Goal: Transaction & Acquisition: Purchase product/service

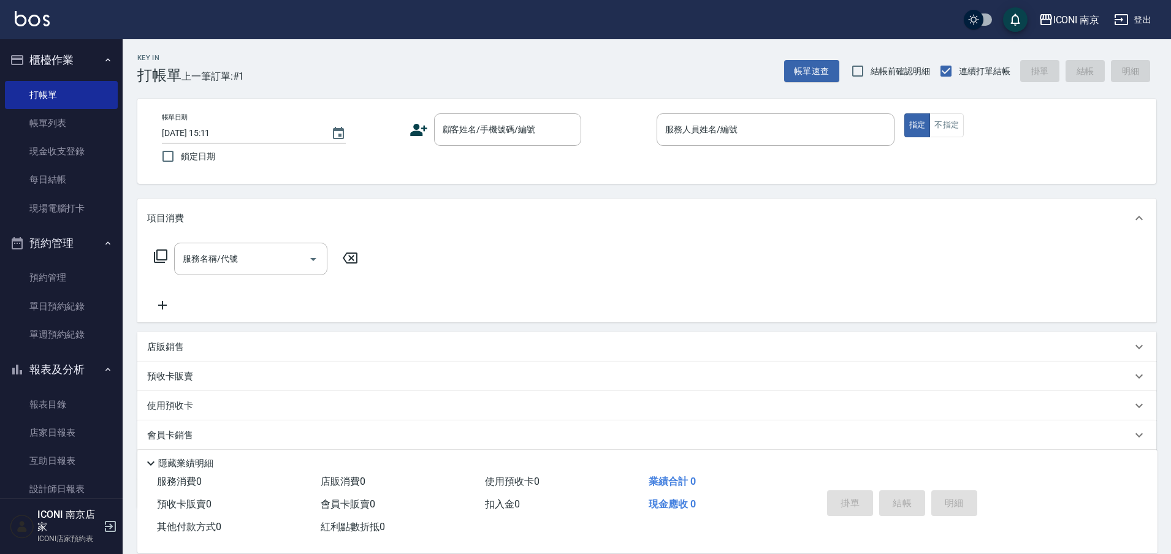
scroll to position [56, 0]
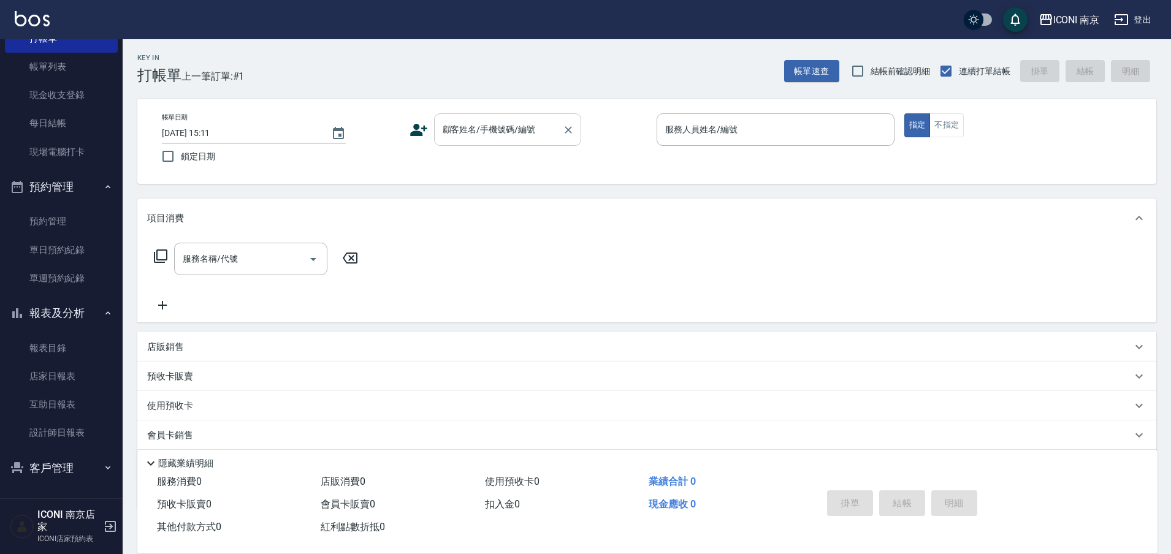
click at [549, 123] on input "顧客姓名/手機號碼/編號" at bounding box center [499, 129] width 118 height 21
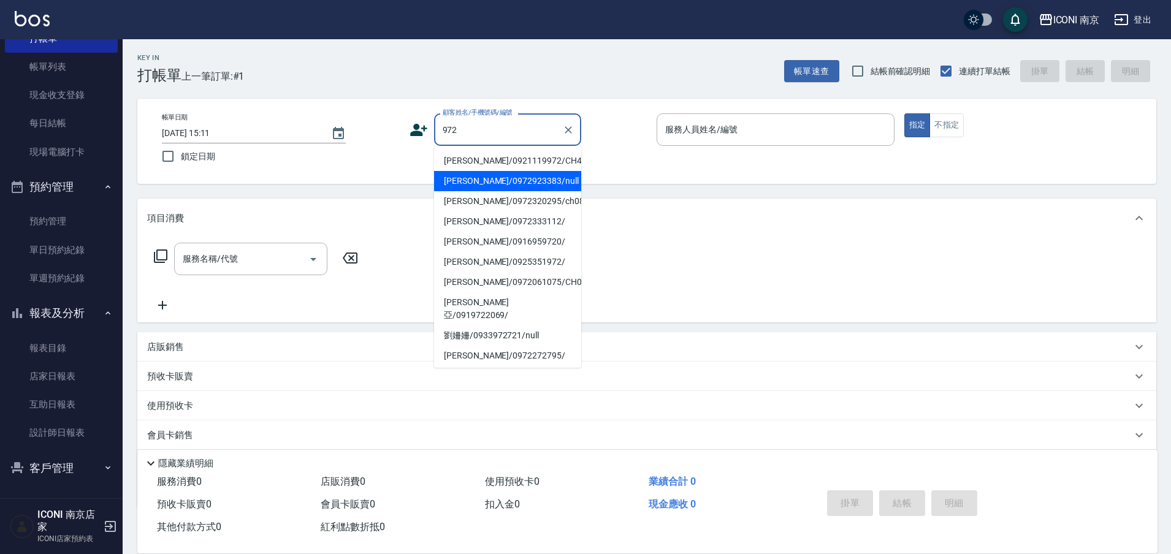
click at [478, 187] on li "[PERSON_NAME]/0972923383/null" at bounding box center [507, 181] width 147 height 20
type input "[PERSON_NAME]/0972923383/null"
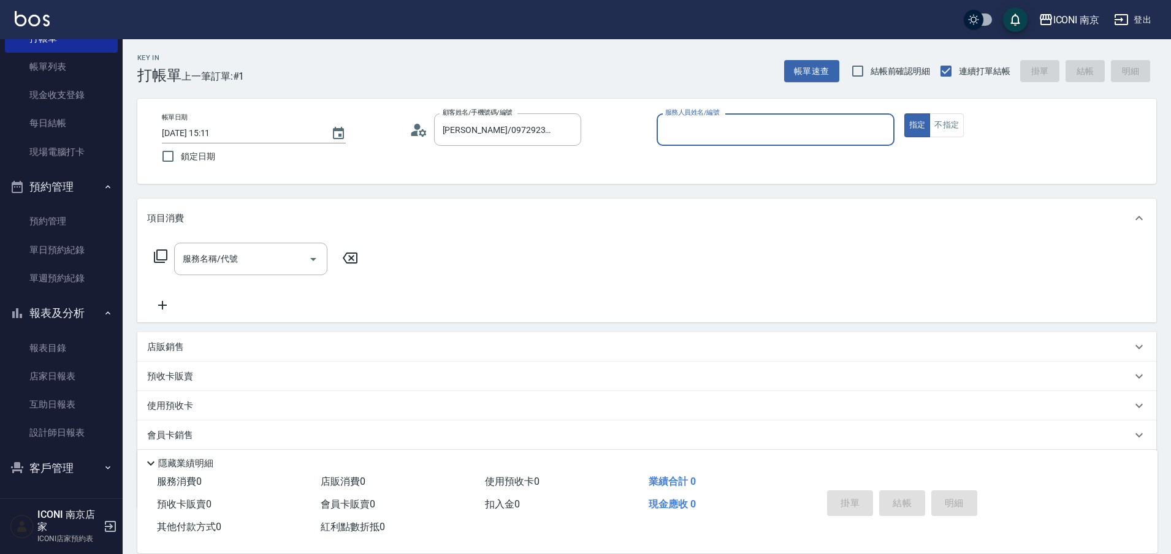
click at [414, 131] on icon at bounding box center [414, 134] width 7 height 6
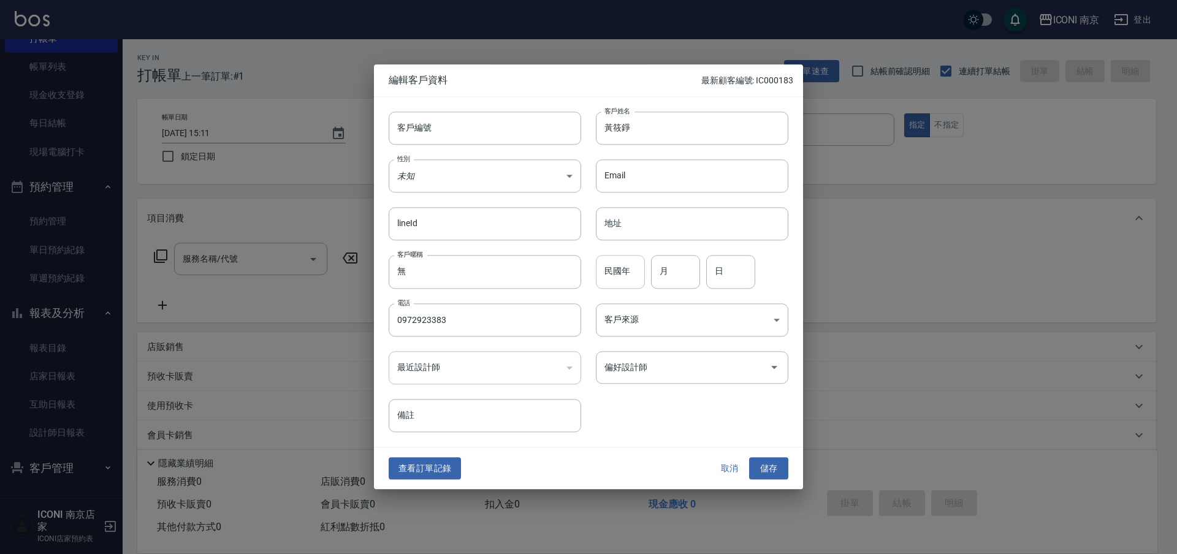
click at [621, 267] on input "民國年" at bounding box center [620, 272] width 49 height 33
type input "76"
type input "05"
click at [621, 327] on body "ICONI 南京 登出 櫃檯作業 打帳單 帳單列表 現金收支登錄 每日結帳 現場電腦打卡 預約管理 預約管理 單日預約紀錄 單週預約紀錄 報表及分析 報表目錄…" at bounding box center [588, 313] width 1177 height 627
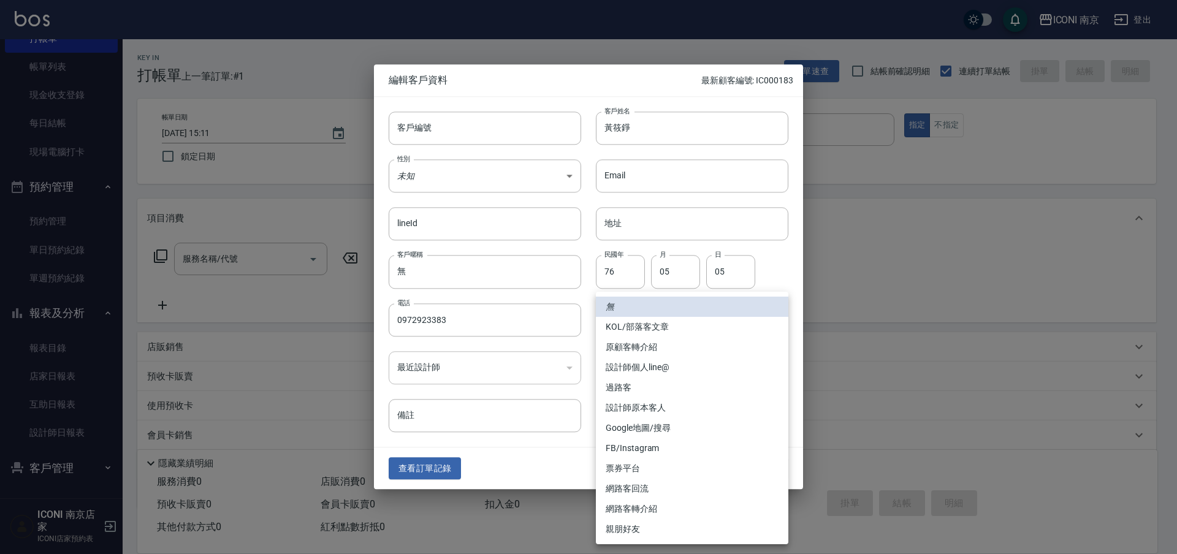
click at [661, 446] on li "FB/Instagram" at bounding box center [692, 448] width 193 height 20
type input "FB/Instagram"
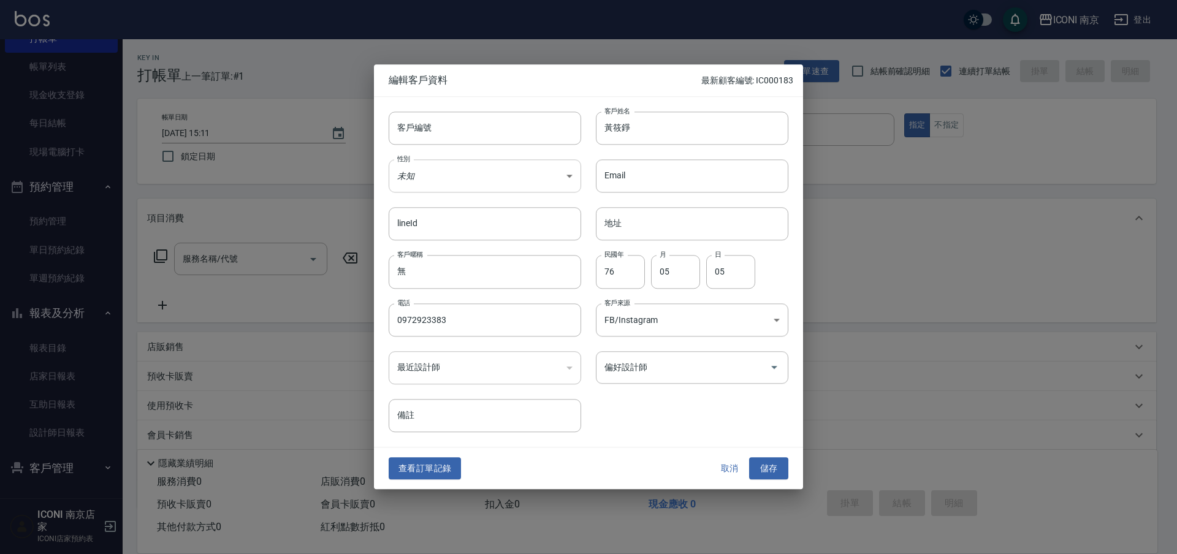
click at [479, 186] on body "ICONI 南京 登出 櫃檯作業 打帳單 帳單列表 現金收支登錄 每日結帳 現場電腦打卡 預約管理 預約管理 單日預約紀錄 單週預約紀錄 報表及分析 報表目錄…" at bounding box center [588, 313] width 1177 height 627
click at [409, 249] on li "女" at bounding box center [485, 249] width 193 height 20
type input "[DEMOGRAPHIC_DATA]"
click at [775, 476] on button "儲存" at bounding box center [768, 468] width 39 height 23
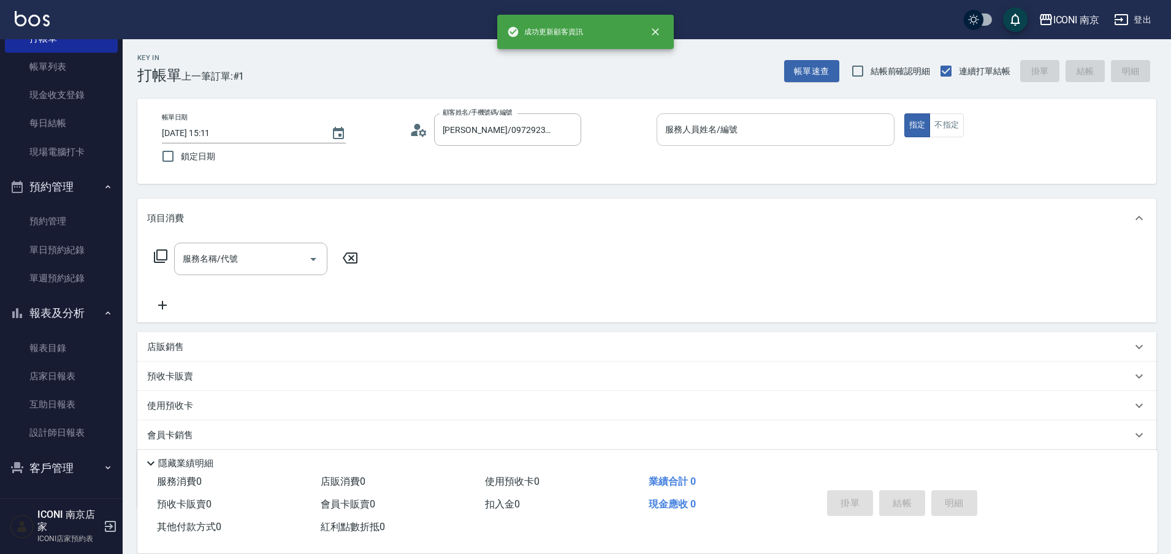
click at [830, 140] on input "服務人員姓名/編號" at bounding box center [775, 129] width 227 height 21
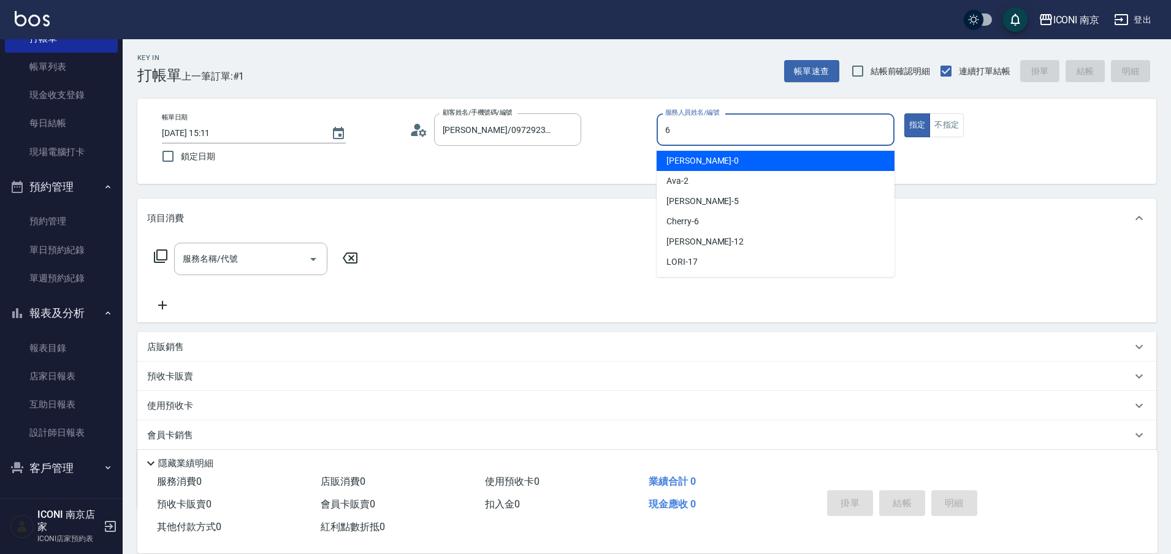
type input "Cherry-6"
type button "true"
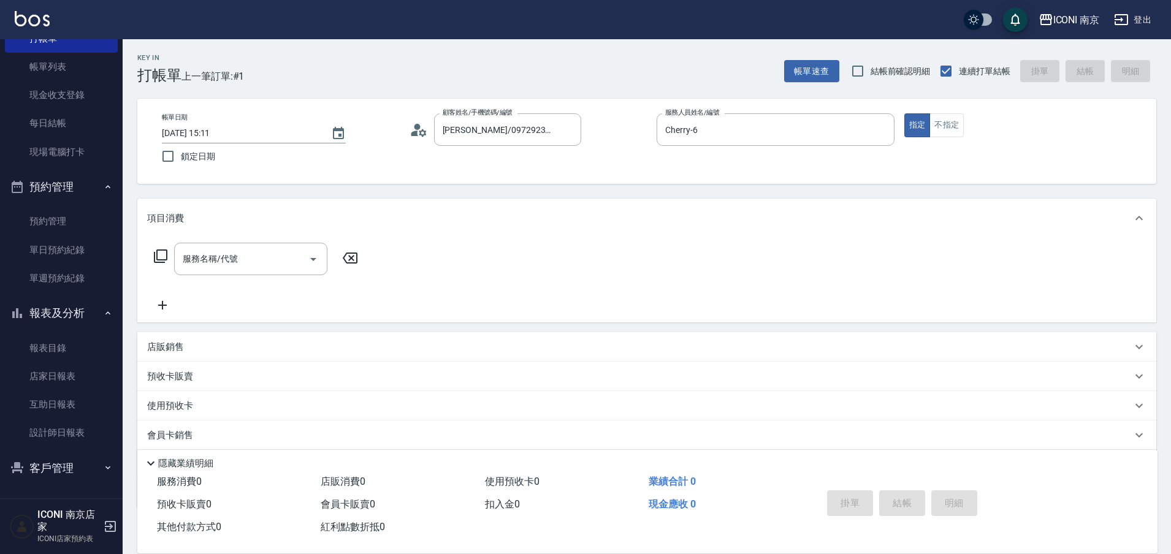
click at [167, 260] on icon at bounding box center [160, 256] width 13 height 13
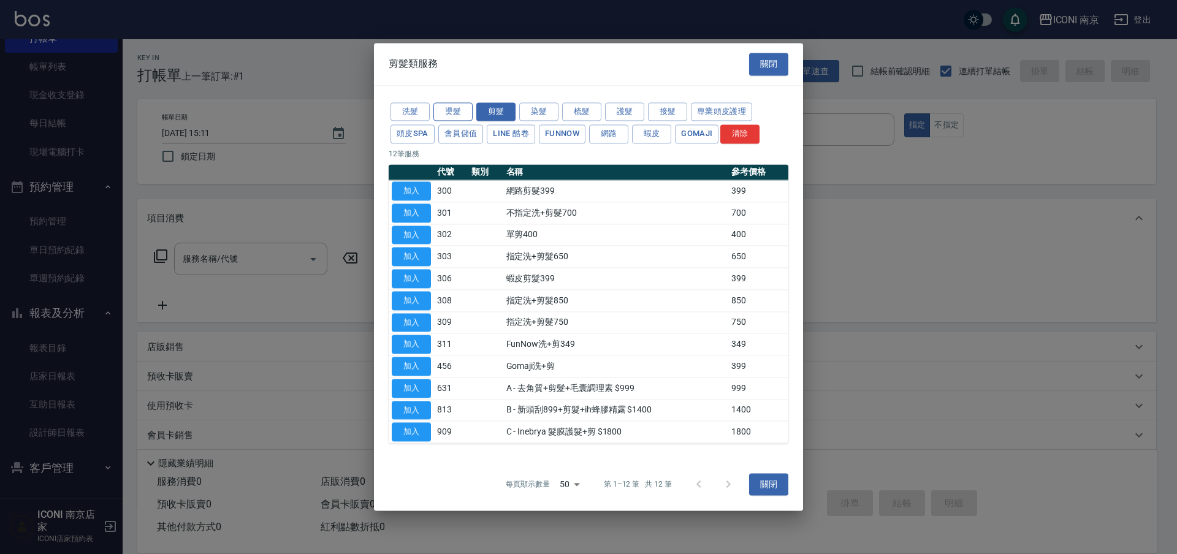
click at [469, 107] on button "燙髮" at bounding box center [453, 111] width 39 height 19
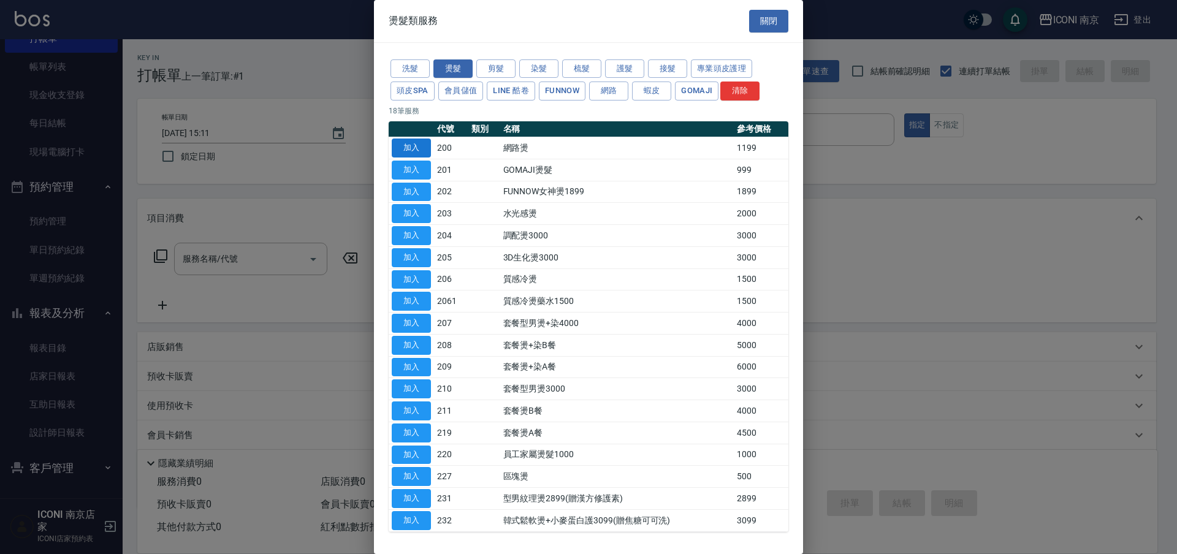
click at [418, 152] on button "加入" at bounding box center [411, 148] width 39 height 19
type input "網路燙(200)"
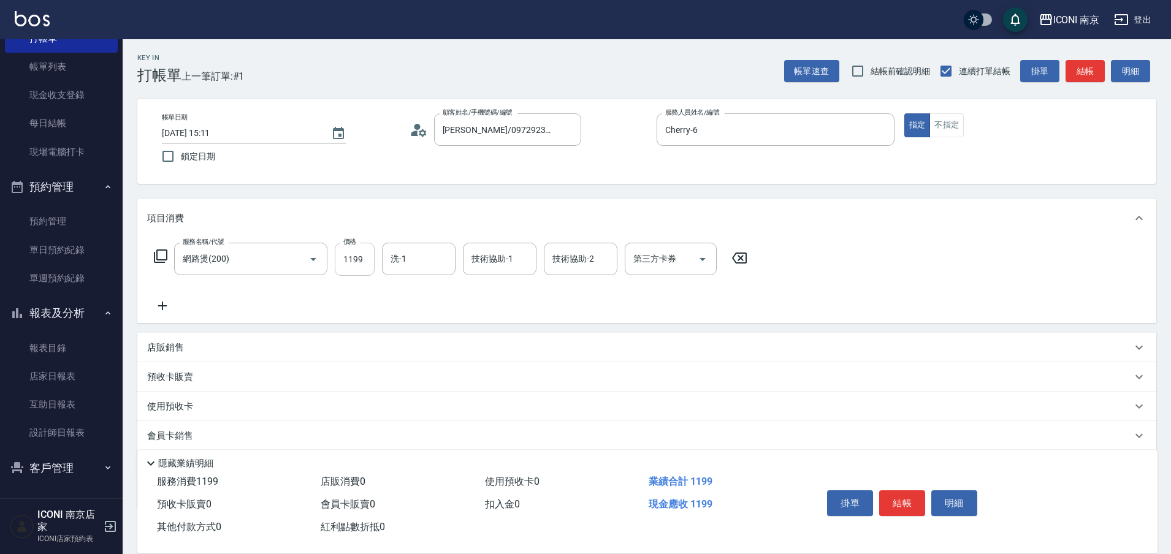
drag, startPoint x: 333, startPoint y: 256, endPoint x: 345, endPoint y: 263, distance: 13.8
click at [345, 263] on div "服務名稱/代號 網路燙(200) 服務名稱/代號 價格 1199 價格 洗-1 洗-1 技術協助-1 技術協助-1 技術協助-2 技術協助-2 第三方卡券 第…" at bounding box center [451, 259] width 608 height 33
click at [350, 265] on input "1199" at bounding box center [355, 259] width 40 height 33
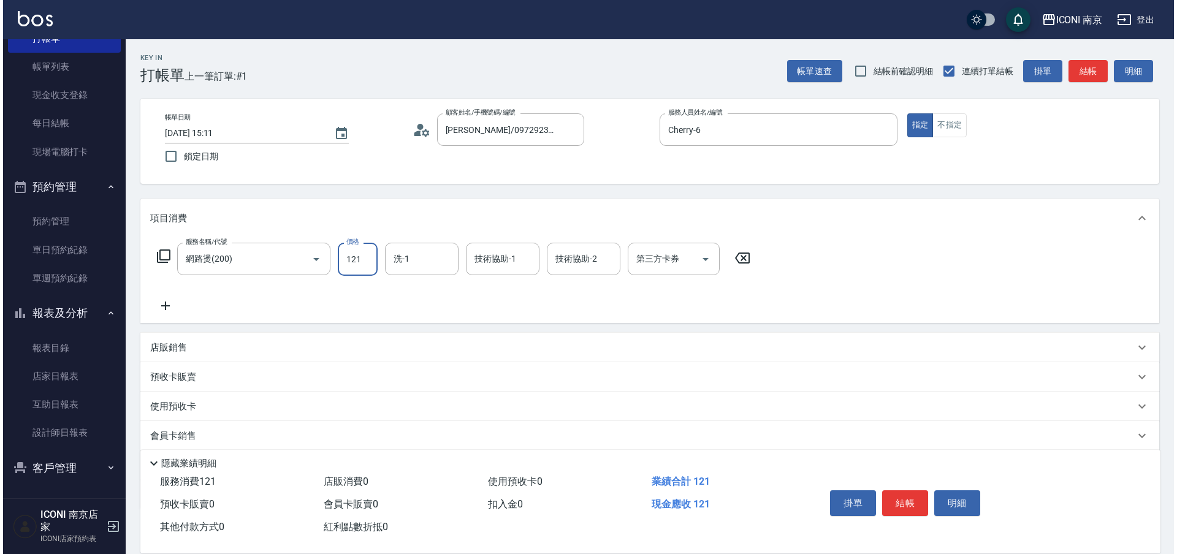
scroll to position [0, 0]
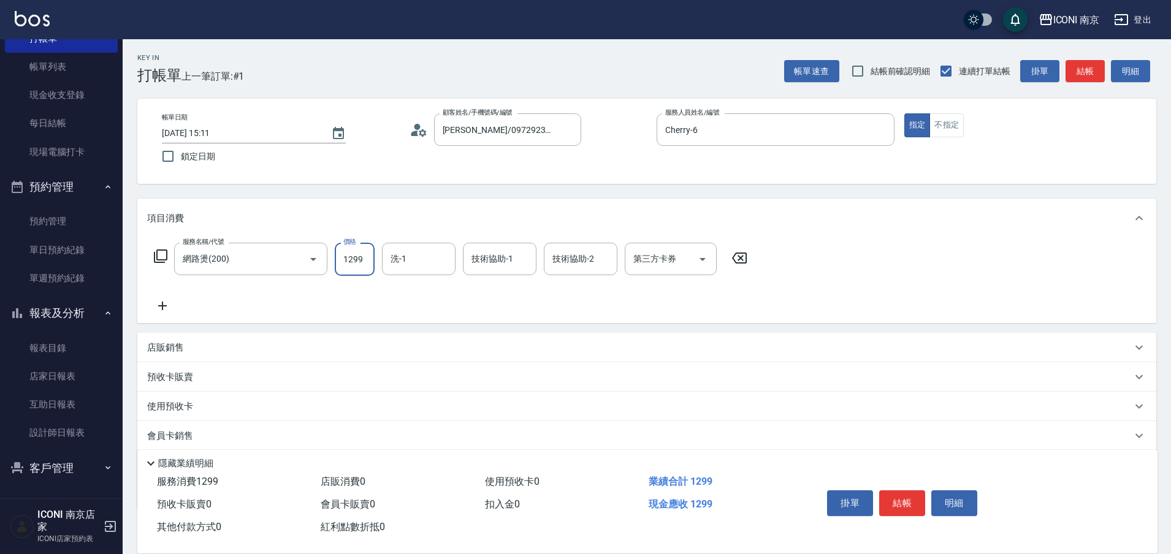
type input "1299"
type input "[PERSON_NAME]-12"
click at [436, 251] on div at bounding box center [442, 259] width 16 height 32
click at [448, 256] on icon "Clear" at bounding box center [443, 259] width 12 height 12
type input "LORI-17"
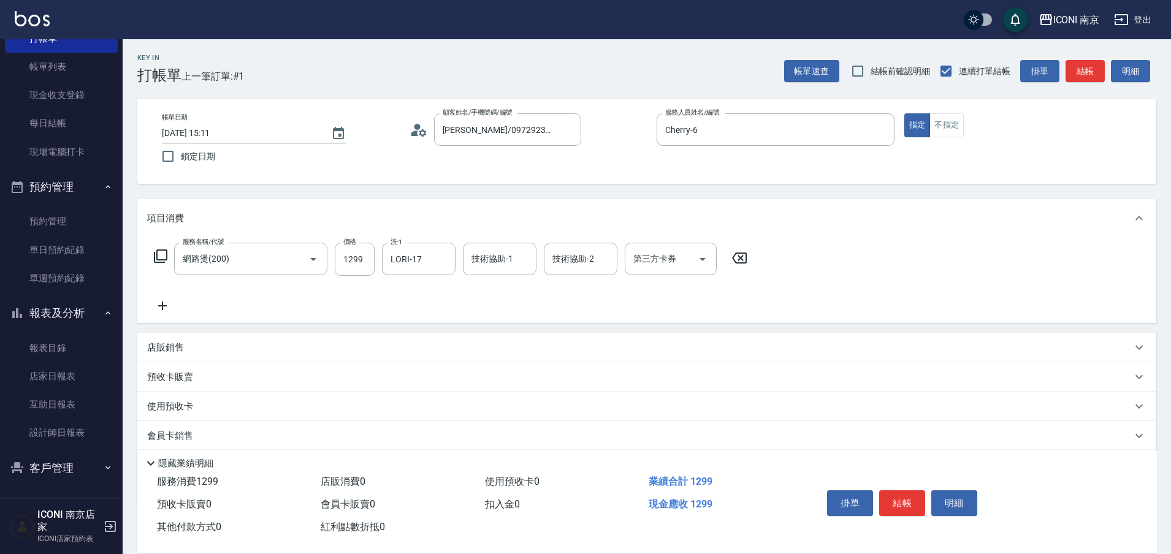
click at [162, 254] on icon at bounding box center [160, 256] width 15 height 15
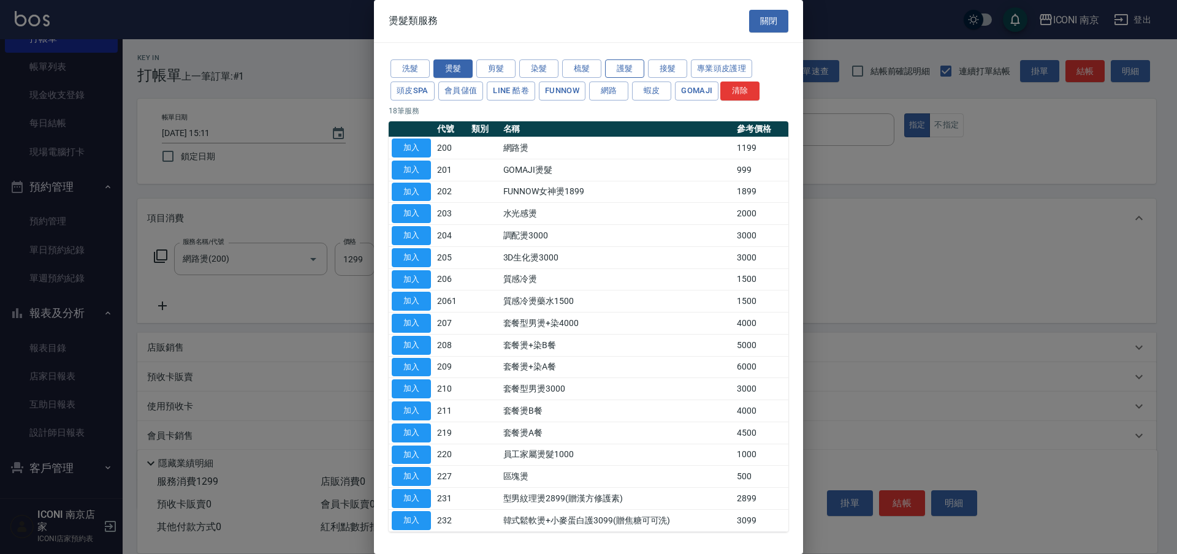
click at [632, 66] on button "護髮" at bounding box center [624, 68] width 39 height 19
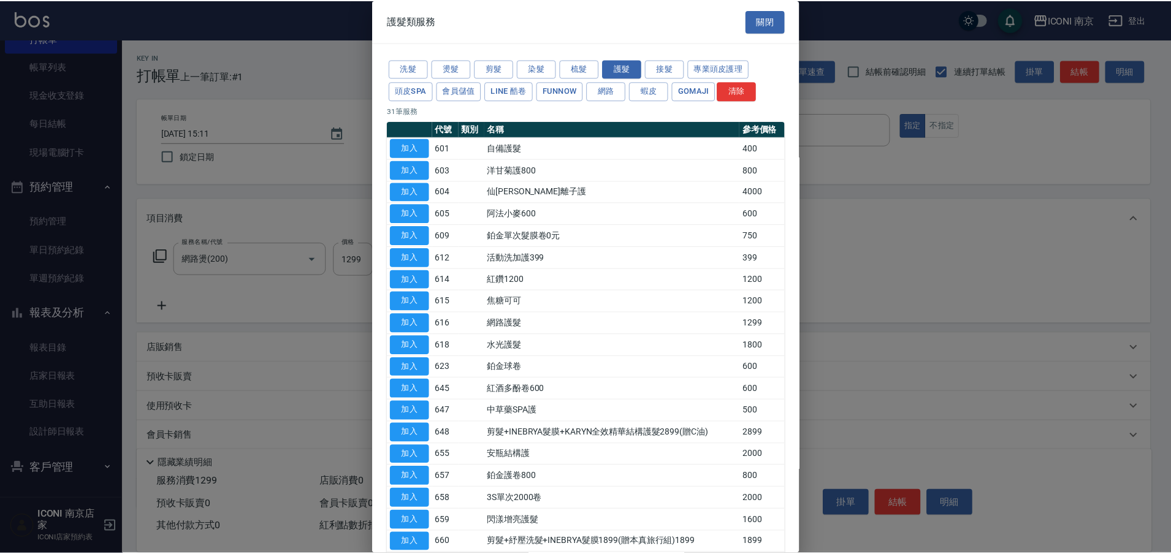
scroll to position [230, 0]
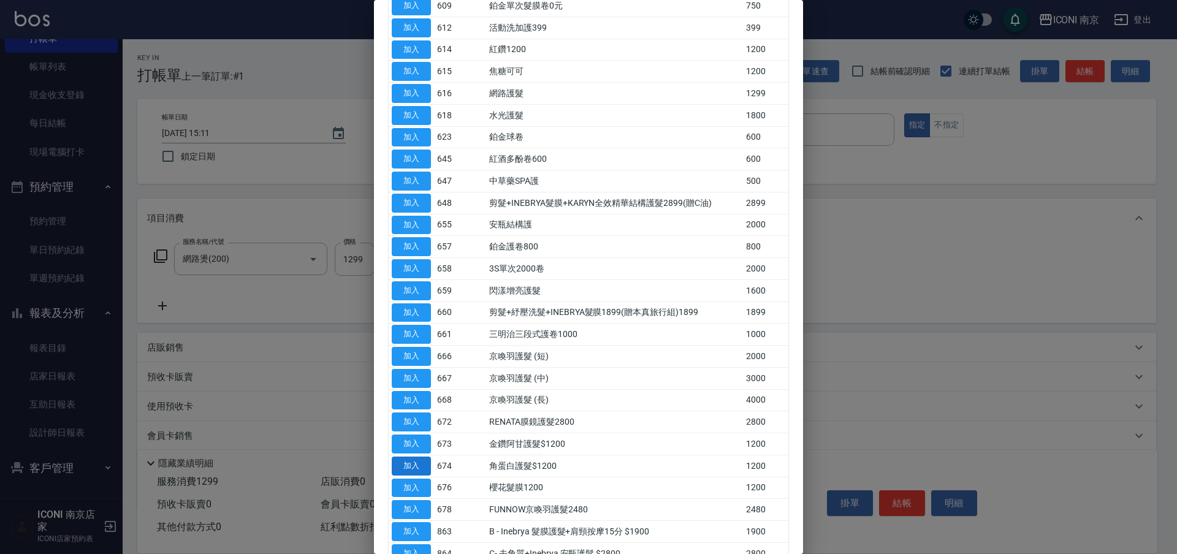
click at [409, 468] on button "加入" at bounding box center [411, 466] width 39 height 19
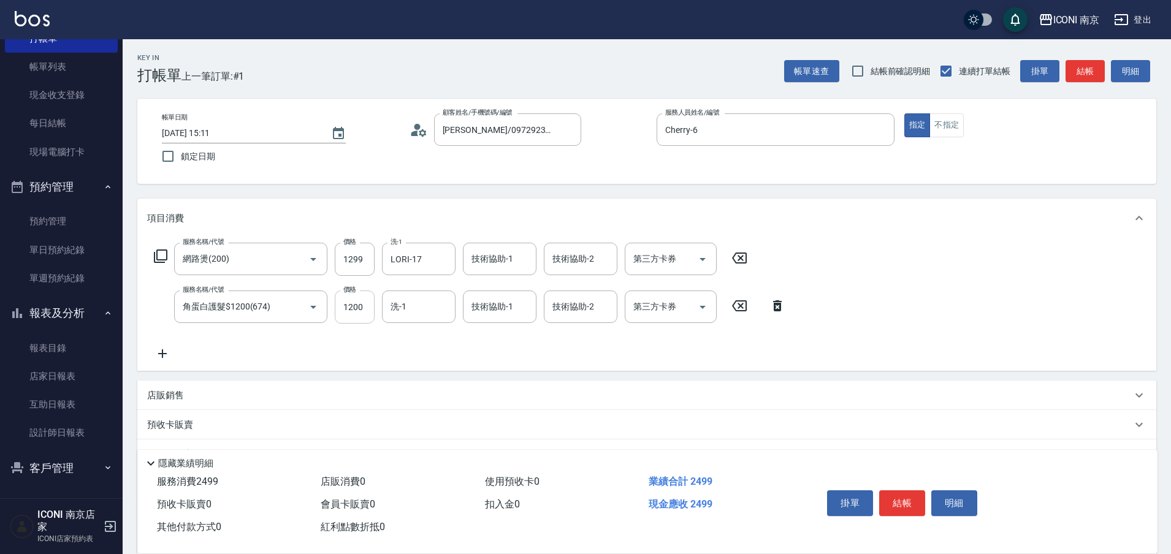
click at [366, 304] on input "1200" at bounding box center [355, 307] width 40 height 33
type input "1300"
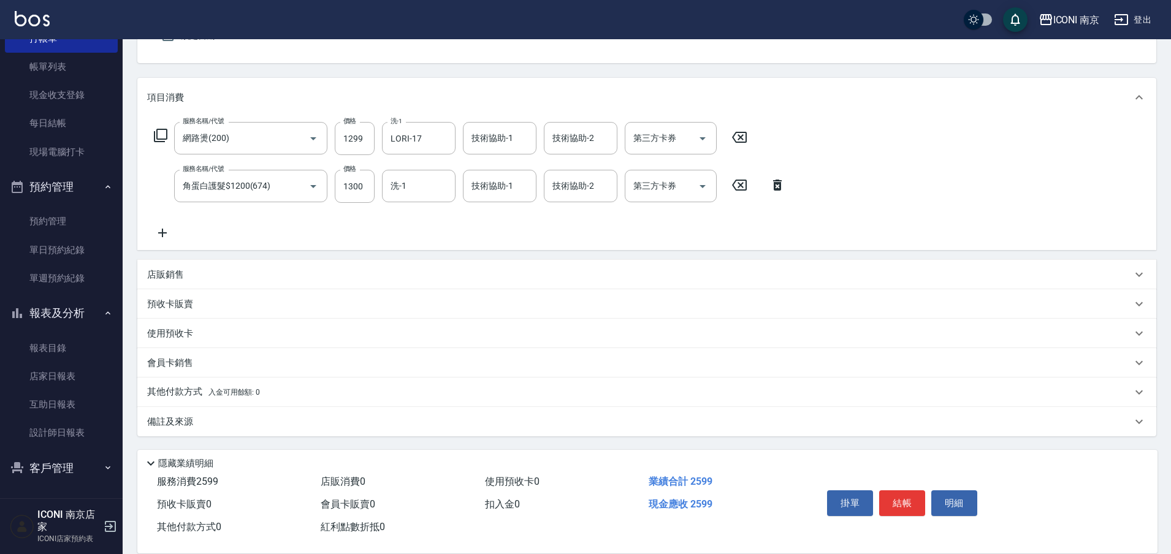
click at [196, 418] on div "備註及來源" at bounding box center [639, 422] width 985 height 13
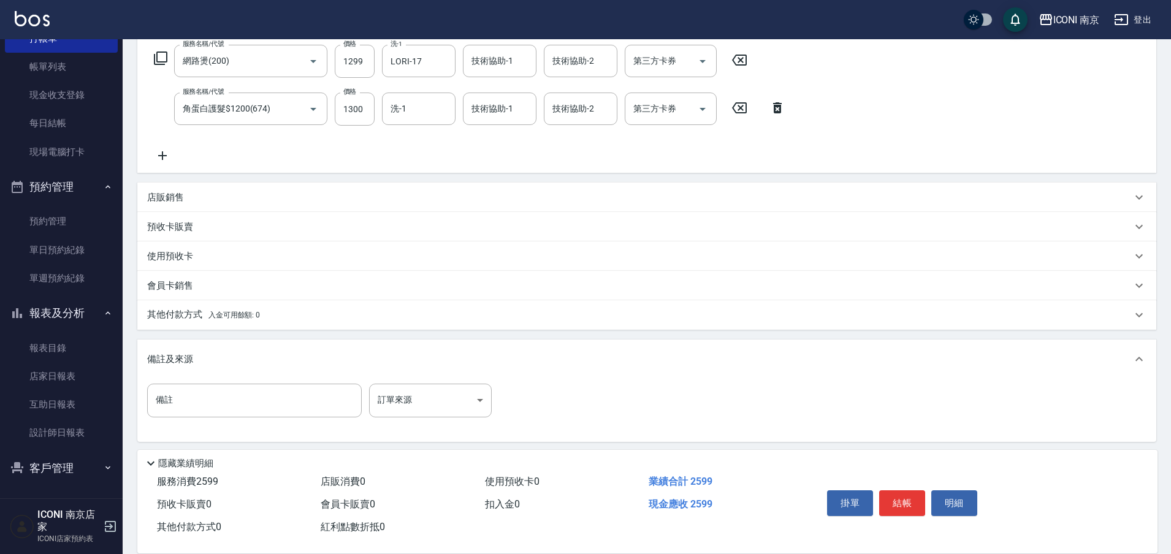
scroll to position [204, 0]
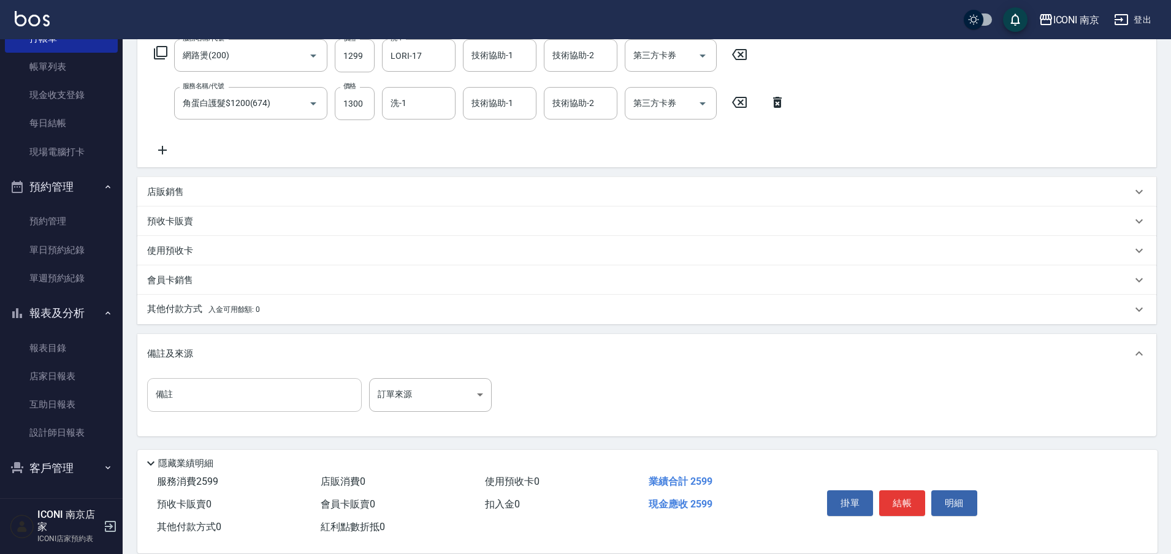
click at [236, 403] on input "備註" at bounding box center [254, 394] width 215 height 33
type input "開發護髮"
click at [430, 384] on body "ICONI 南京 登出 櫃檯作業 打帳單 帳單列表 現金收支登錄 每日結帳 現場電腦打卡 預約管理 預約管理 單日預約紀錄 單週預約紀錄 報表及分析 報表目錄…" at bounding box center [585, 175] width 1171 height 758
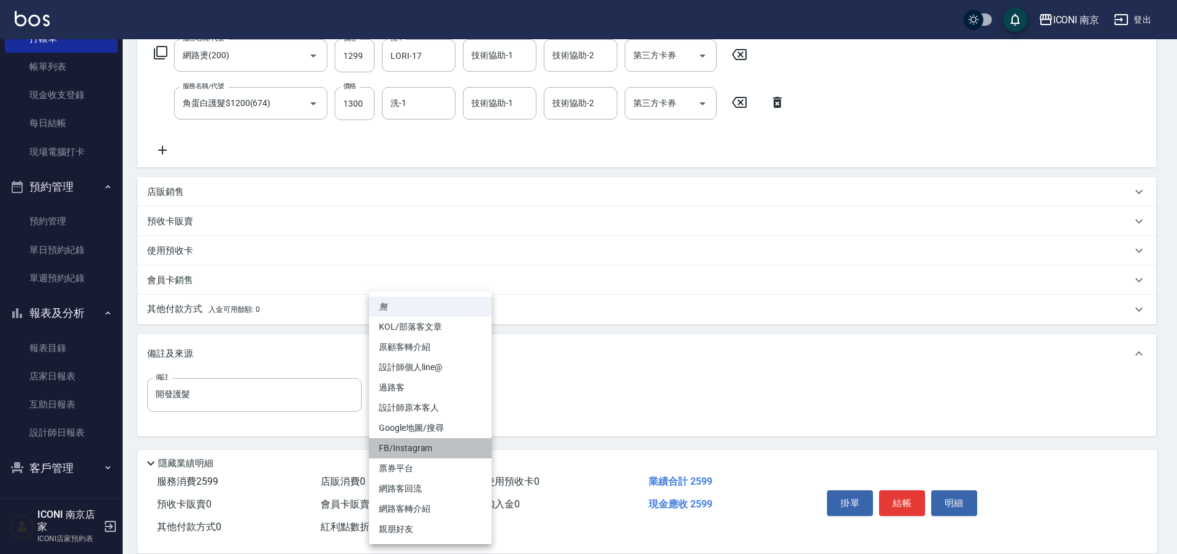
click at [407, 449] on li "FB/Instagram" at bounding box center [430, 448] width 123 height 20
type input "FB/Instagram"
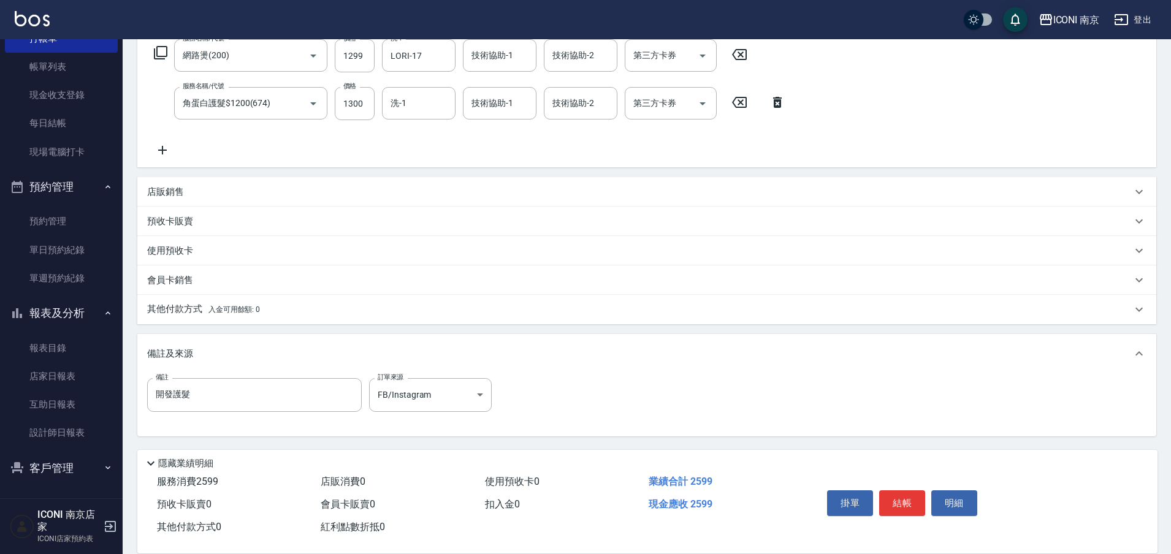
drag, startPoint x: 233, startPoint y: 297, endPoint x: 229, endPoint y: 303, distance: 6.6
click at [229, 301] on div "其他付款方式 入金可用餘額: 0" at bounding box center [646, 309] width 1019 height 29
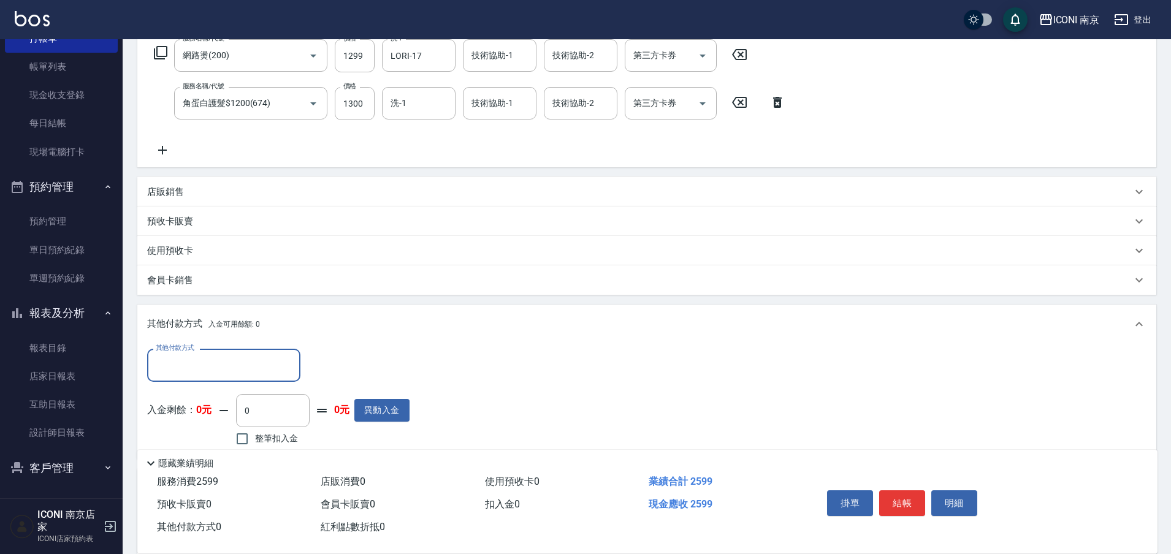
scroll to position [0, 0]
drag, startPoint x: 194, startPoint y: 353, endPoint x: 191, endPoint y: 358, distance: 6.6
click at [193, 356] on div "其他付款方式" at bounding box center [223, 365] width 153 height 32
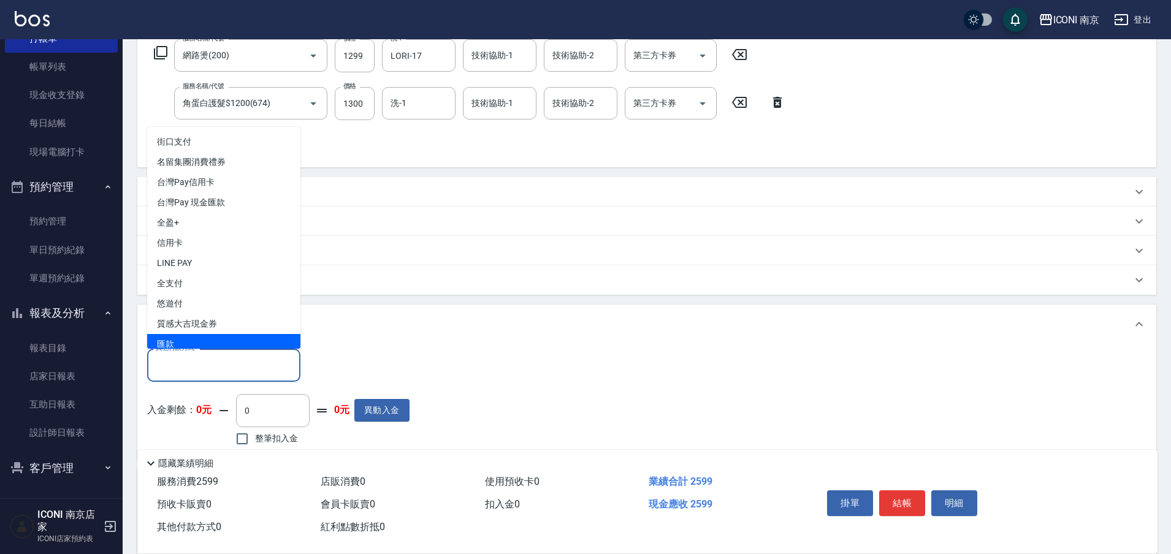
click at [211, 345] on span "匯款" at bounding box center [223, 344] width 153 height 20
type input "匯款"
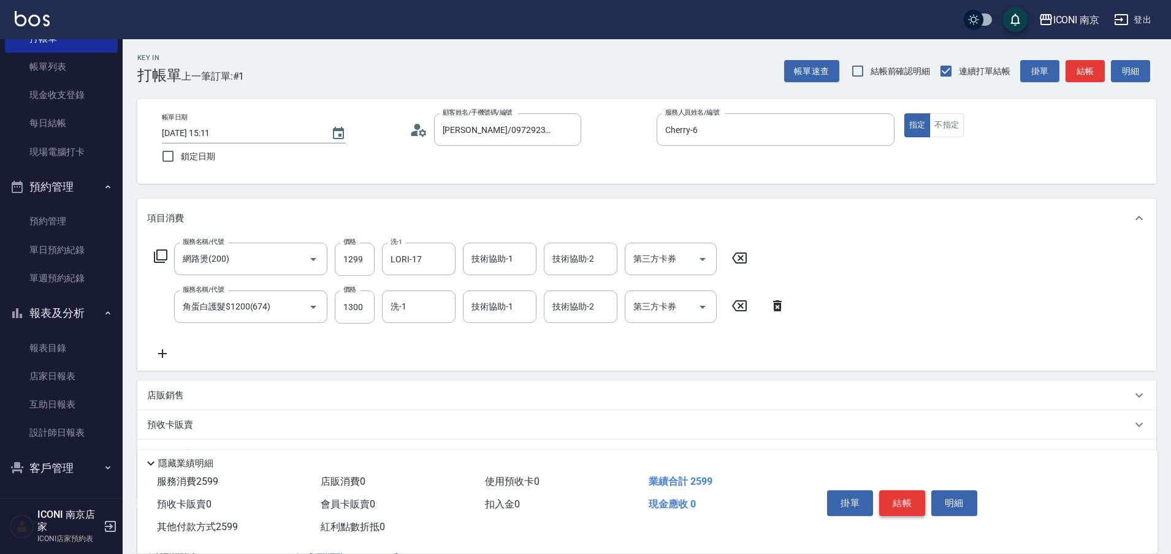
type input "2599"
click at [915, 498] on button "結帳" at bounding box center [902, 504] width 46 height 26
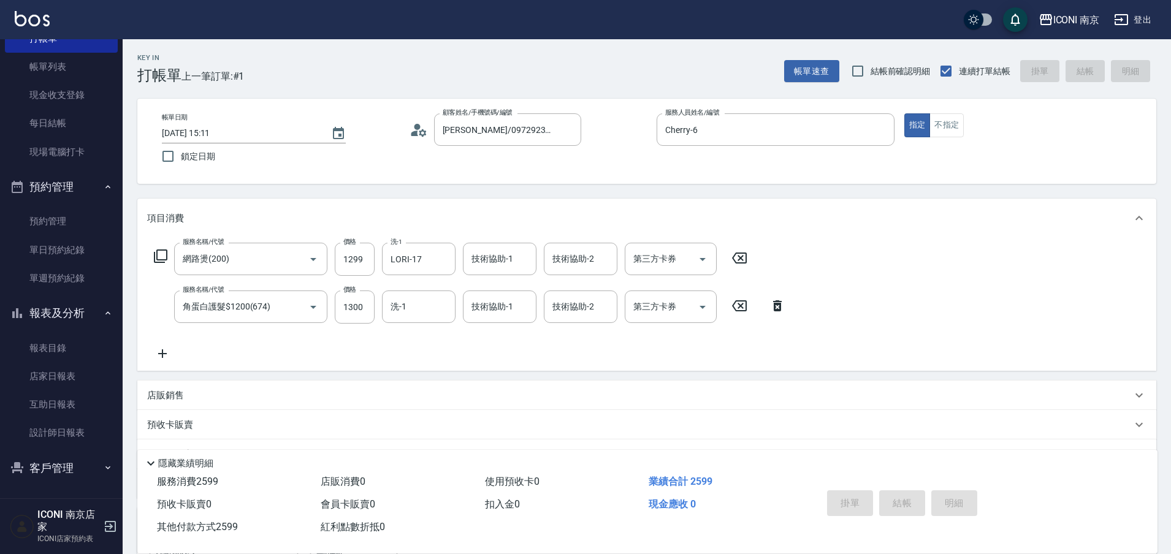
type input "[DATE] 17:30"
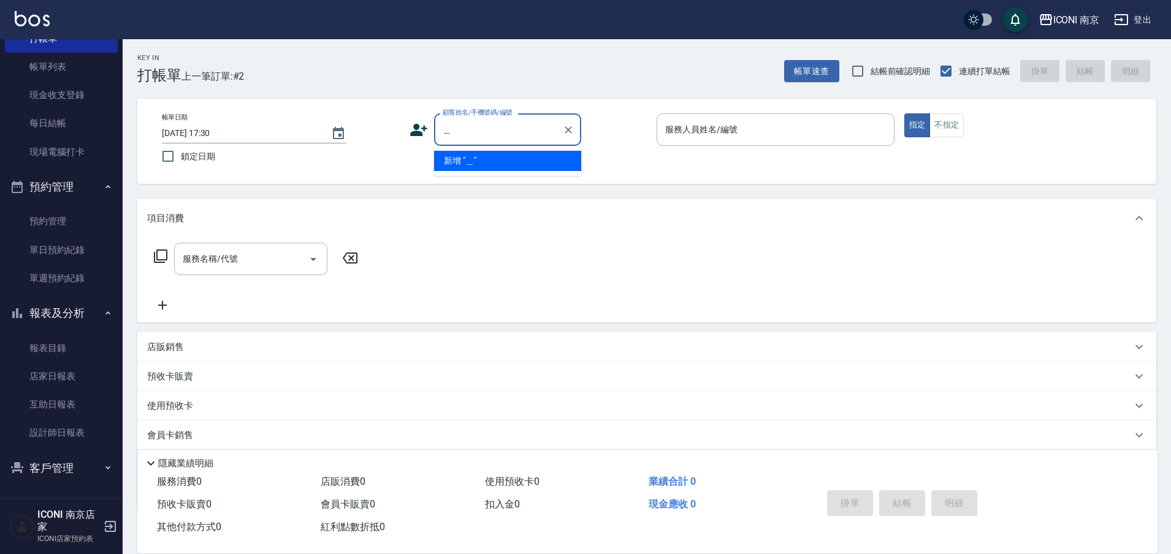
type input "才"
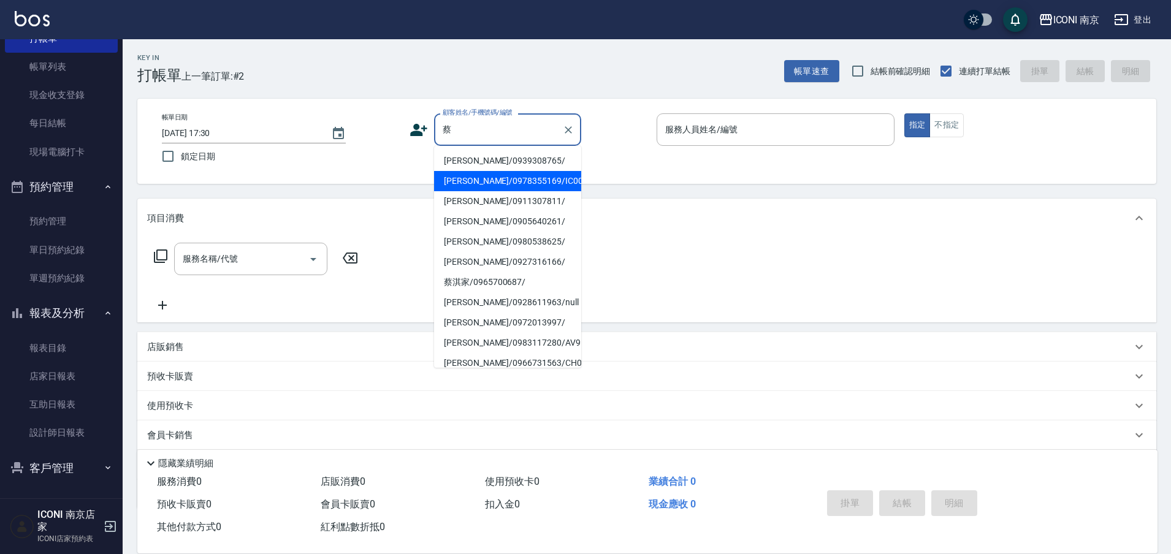
click at [487, 186] on li "[PERSON_NAME]/0978355169/IC00011" at bounding box center [507, 181] width 147 height 20
type input "[PERSON_NAME]/0978355169/IC00011"
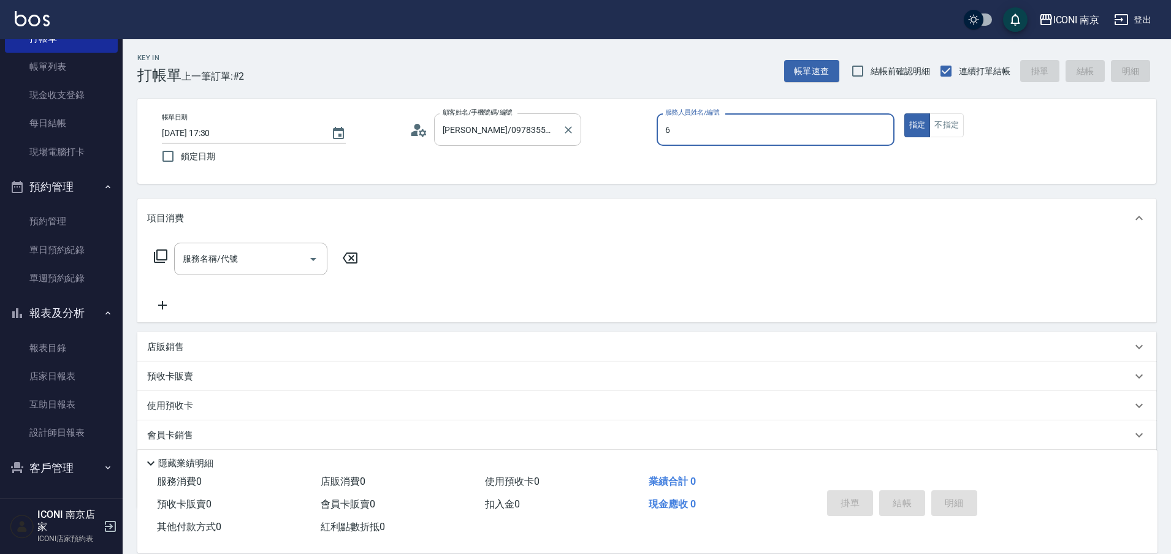
type input "Cherry-6"
click at [161, 253] on icon at bounding box center [160, 256] width 15 height 15
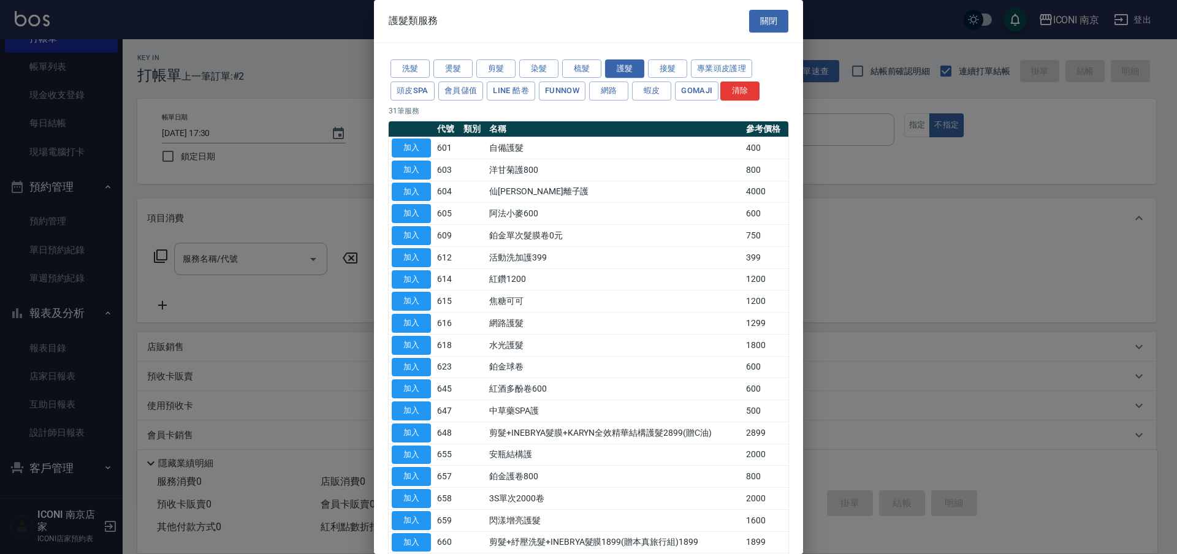
click at [493, 56] on div "洗髮 燙髮 剪髮 染髮 梳髮 護髮 接髮 專業頭皮護理 頭皮SPA 會員儲值 LINE 酷卷 FUNNOW 網路 蝦皮 Gomaji 清除 31 筆服務 代號…" at bounding box center [588, 437] width 429 height 789
click at [493, 66] on button "剪髮" at bounding box center [495, 68] width 39 height 19
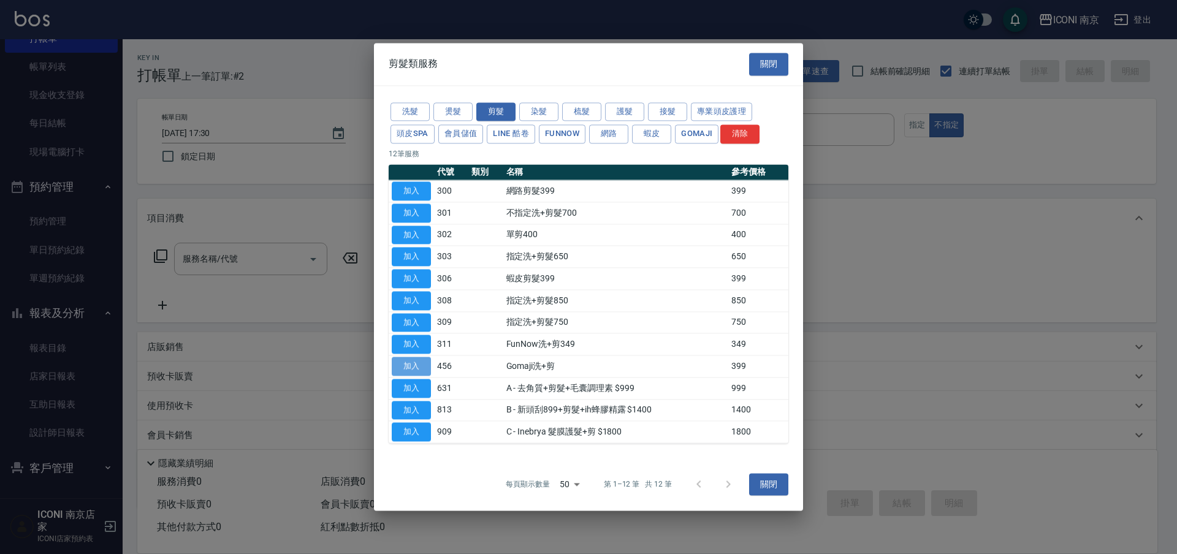
click at [419, 369] on button "加入" at bounding box center [411, 366] width 39 height 19
type input "Gomaji洗+剪(456)"
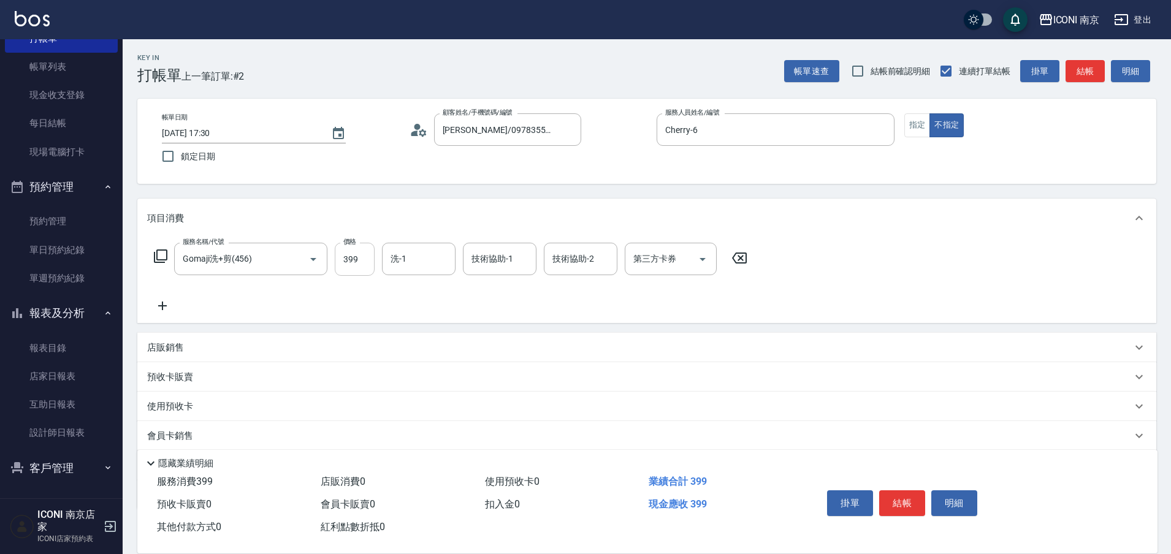
click at [357, 263] on input "399" at bounding box center [355, 259] width 40 height 33
type input "499"
type input "[PERSON_NAME]-12"
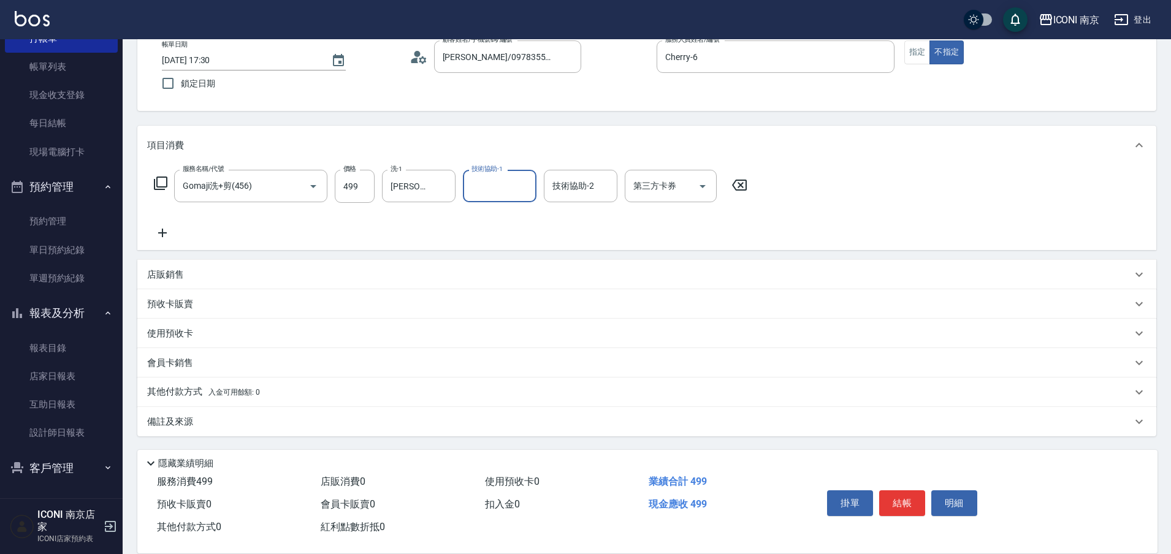
click at [212, 421] on div "備註及來源" at bounding box center [639, 422] width 985 height 13
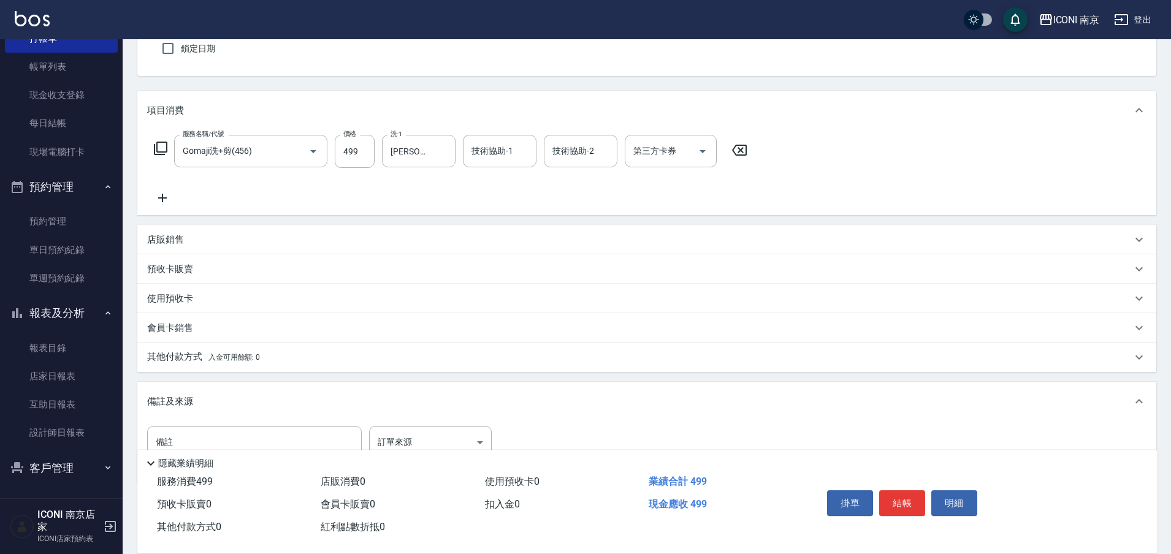
scroll to position [145, 0]
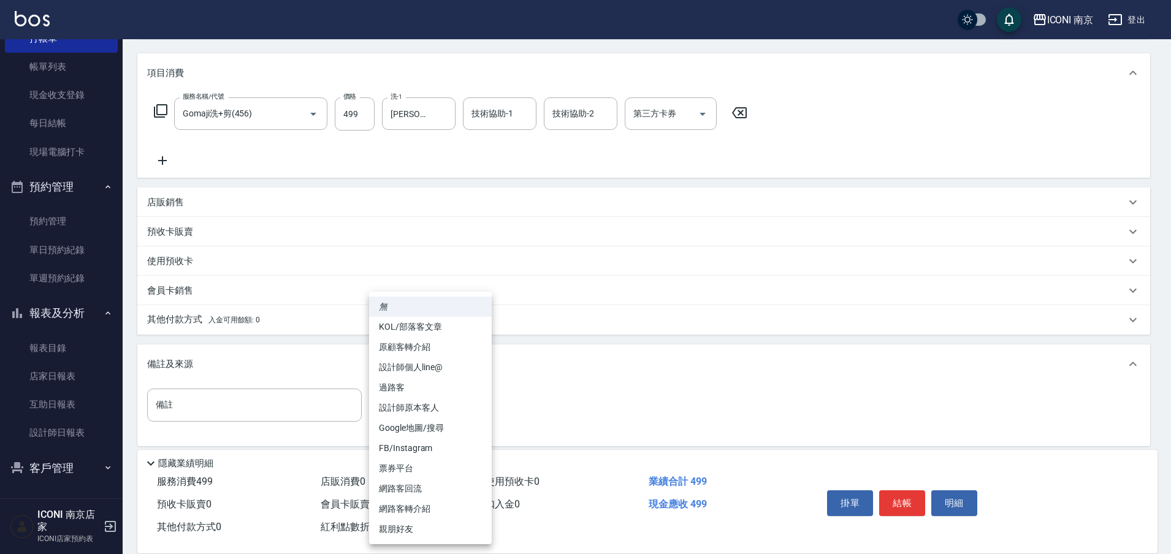
click at [424, 402] on body "ICONI 南京 登出 櫃檯作業 打帳單 帳單列表 現金收支登錄 每日結帳 現場電腦打卡 預約管理 預約管理 單日預約紀錄 單週預約紀錄 報表及分析 報表目錄…" at bounding box center [585, 209] width 1171 height 709
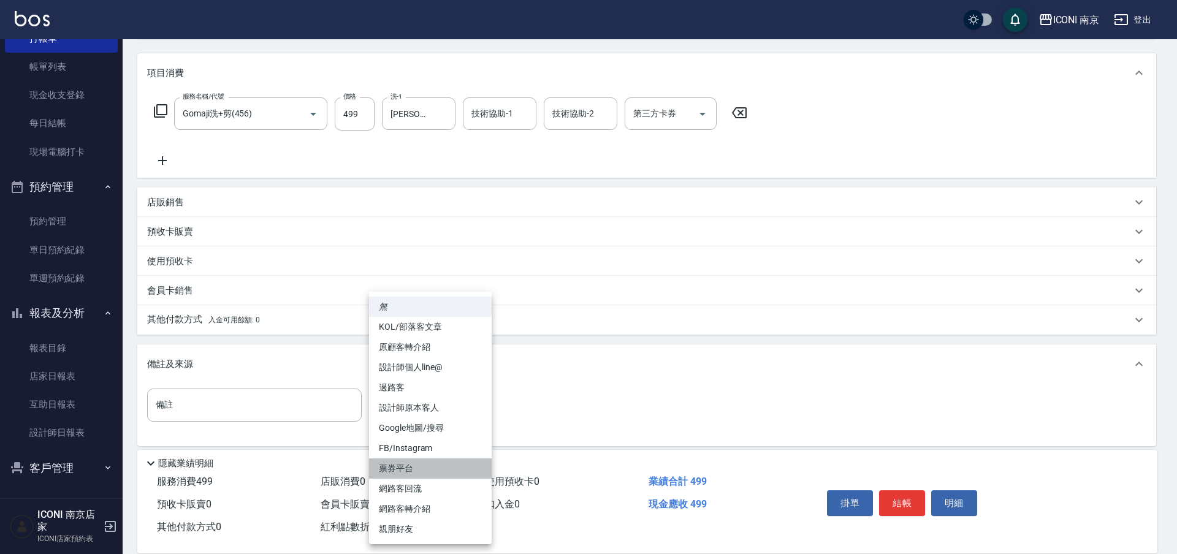
drag, startPoint x: 428, startPoint y: 461, endPoint x: 456, endPoint y: 459, distance: 28.3
click at [433, 462] on li "票券平台" at bounding box center [430, 469] width 123 height 20
type input "票券平台"
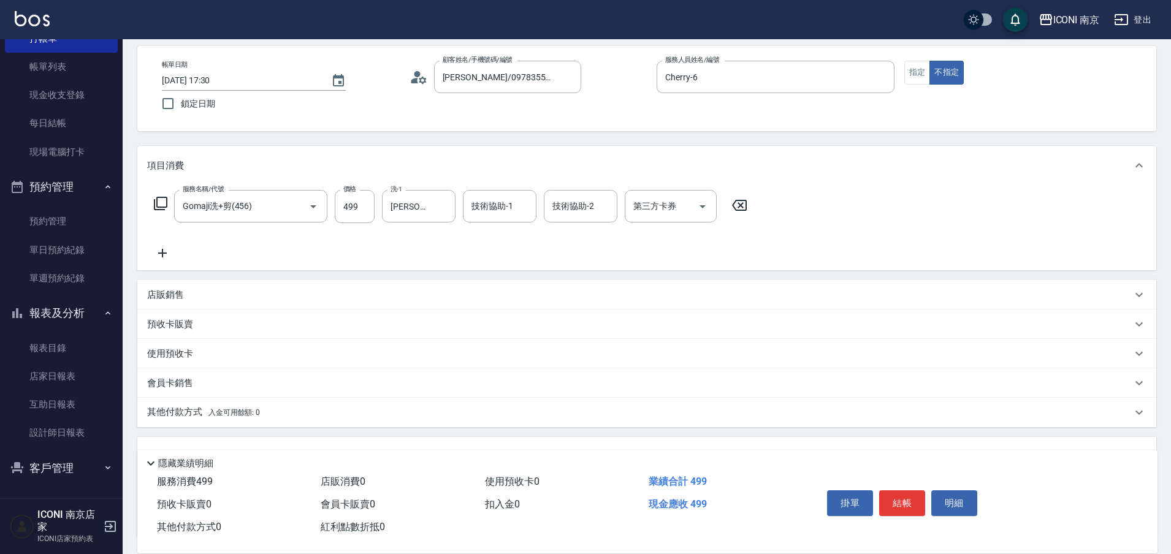
scroll to position [0, 0]
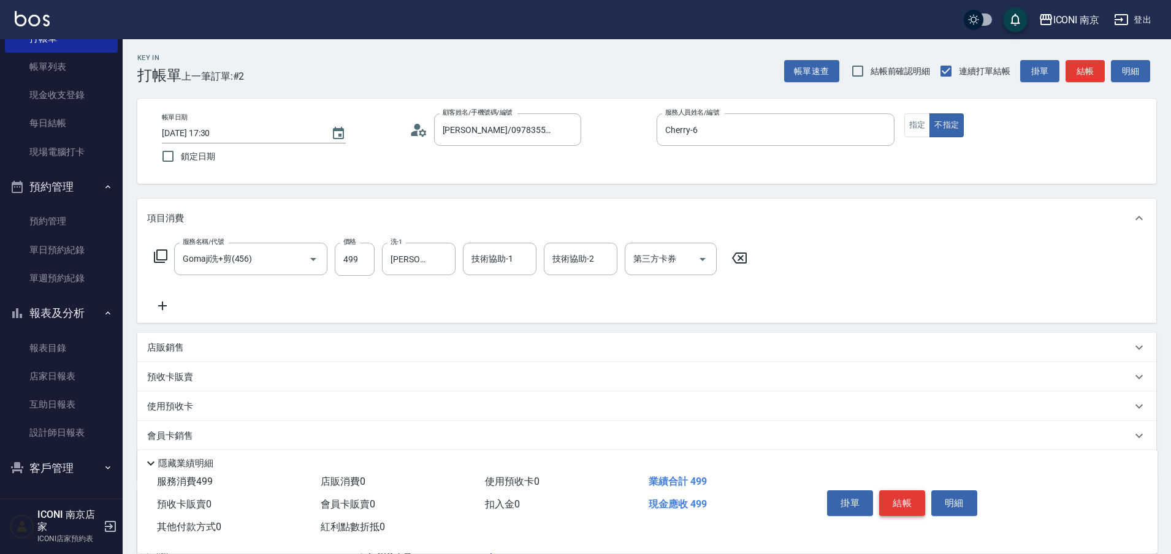
click at [906, 498] on button "結帳" at bounding box center [902, 504] width 46 height 26
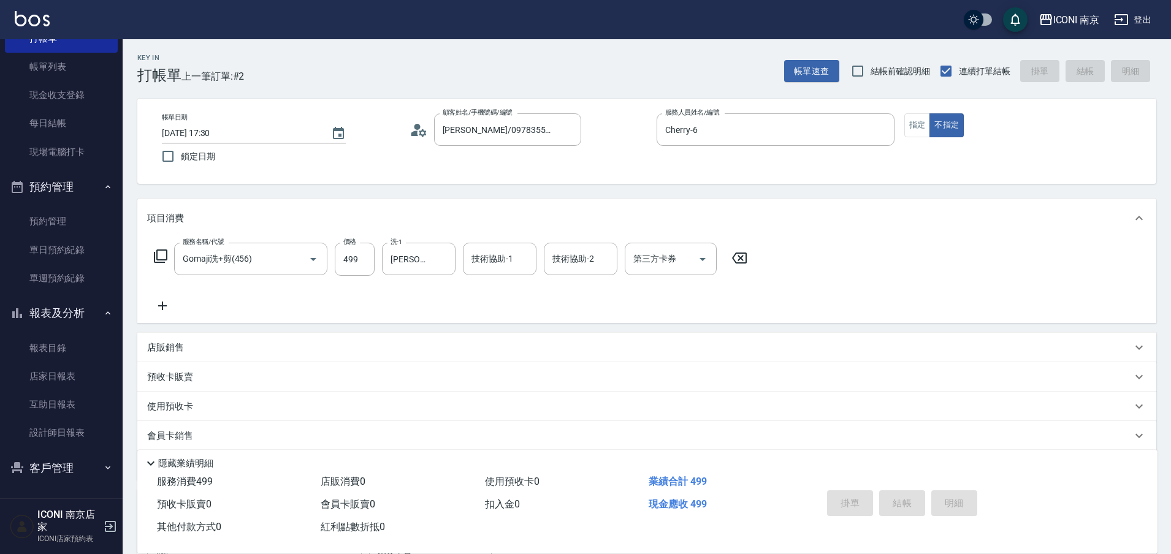
type input "[DATE] 17:31"
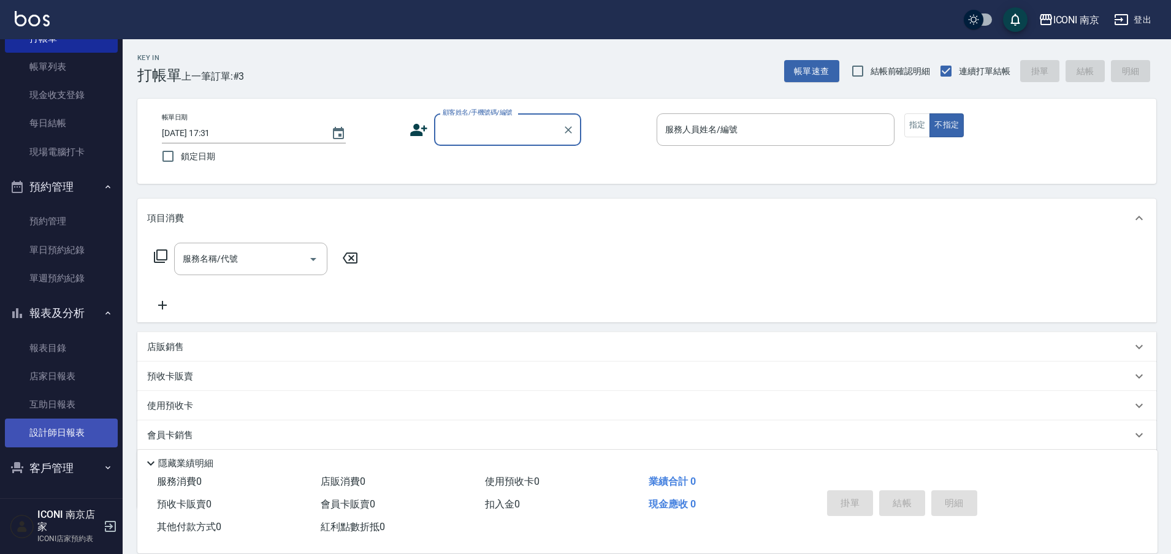
click at [63, 435] on link "設計師日報表" at bounding box center [61, 433] width 113 height 28
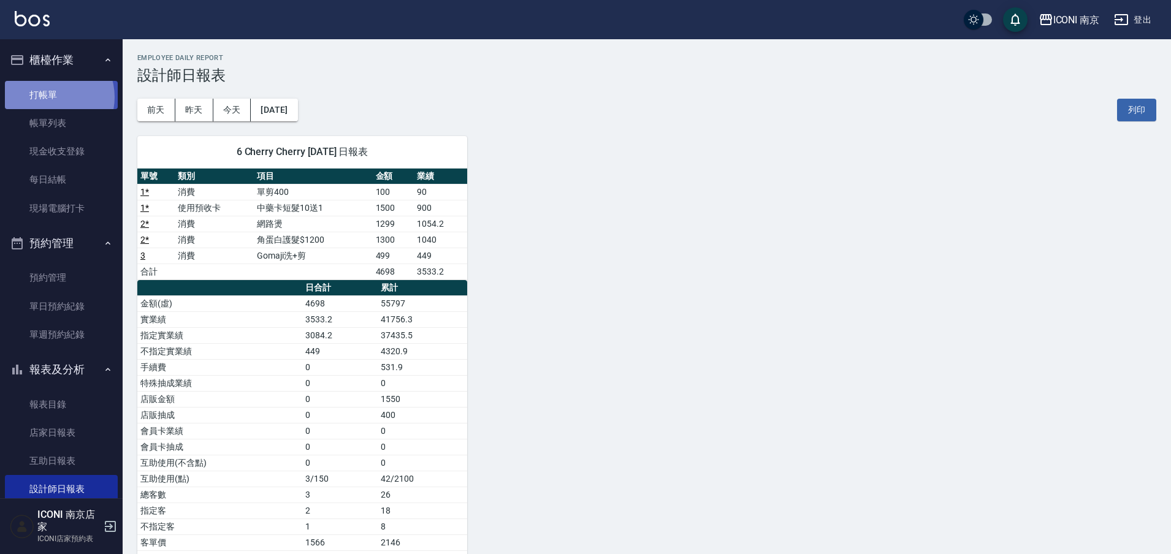
click at [49, 97] on link "打帳單" at bounding box center [61, 95] width 113 height 28
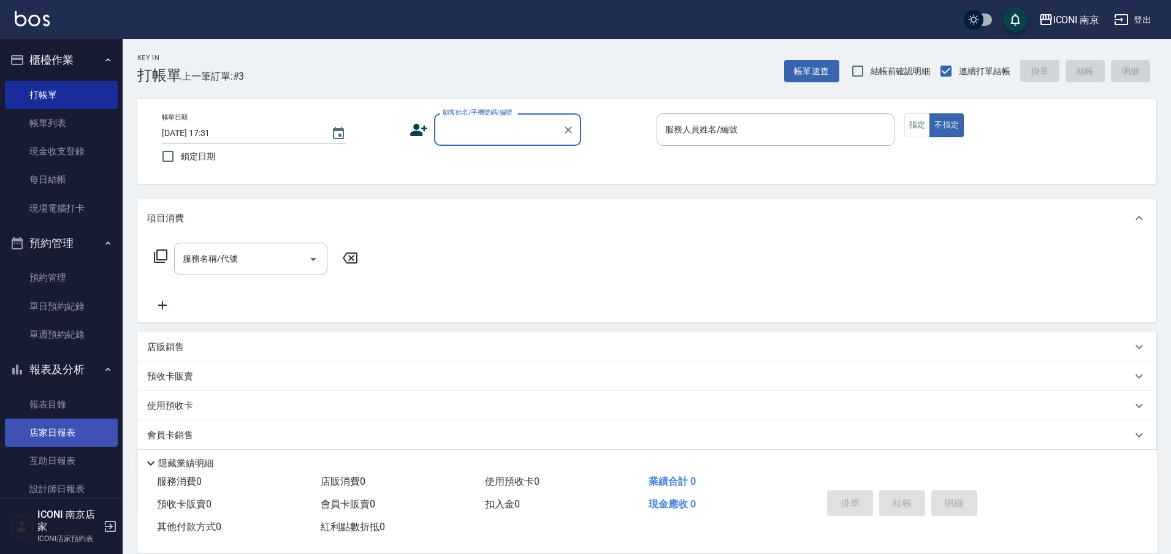
click at [51, 434] on link "店家日報表" at bounding box center [61, 433] width 113 height 28
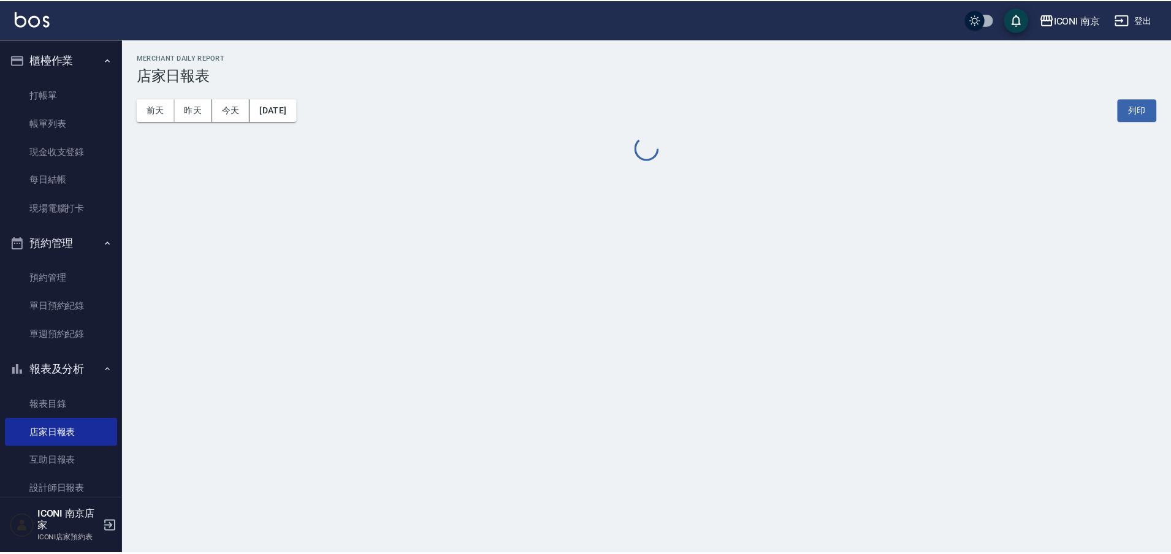
scroll to position [56, 0]
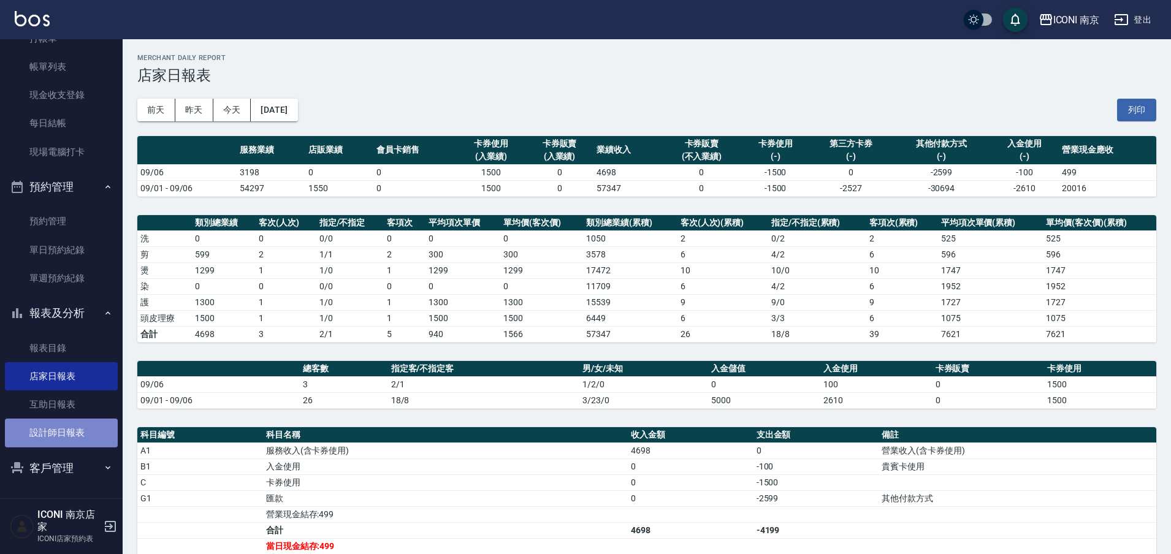
click at [64, 433] on link "設計師日報表" at bounding box center [61, 433] width 113 height 28
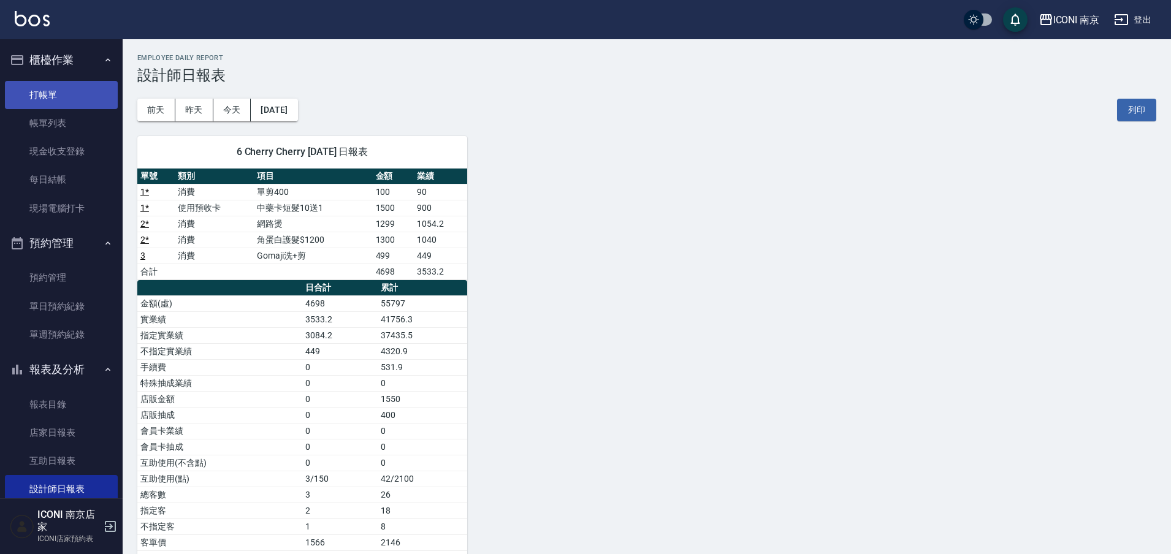
click at [59, 99] on link "打帳單" at bounding box center [61, 95] width 113 height 28
